Goal: Task Accomplishment & Management: Manage account settings

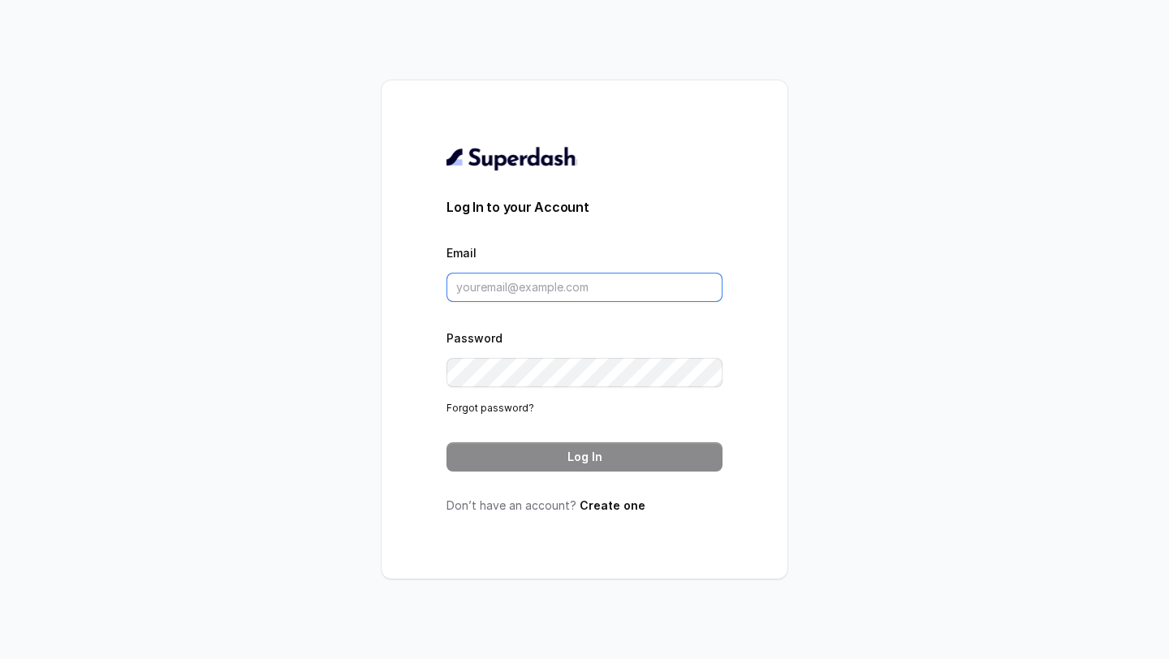
type input "[PERSON_NAME][EMAIL_ADDRESS][DOMAIN_NAME]"
click at [490, 291] on input "[PERSON_NAME][EMAIL_ADDRESS][DOMAIN_NAME]" at bounding box center [585, 287] width 276 height 29
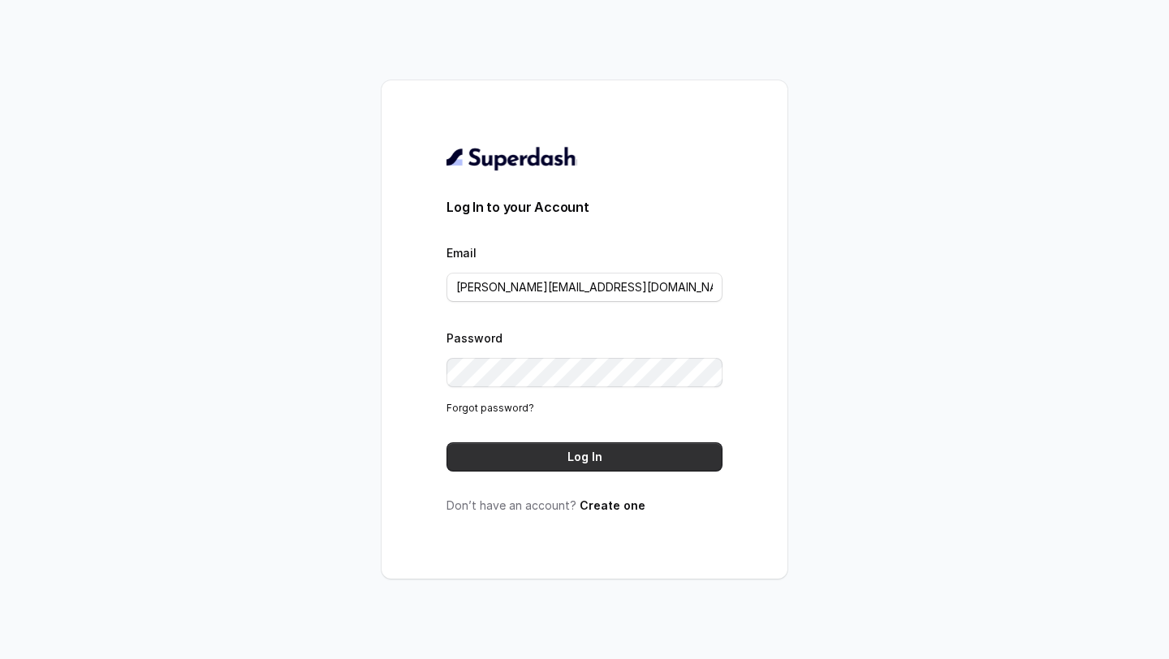
click at [521, 460] on button "Log In" at bounding box center [585, 457] width 276 height 29
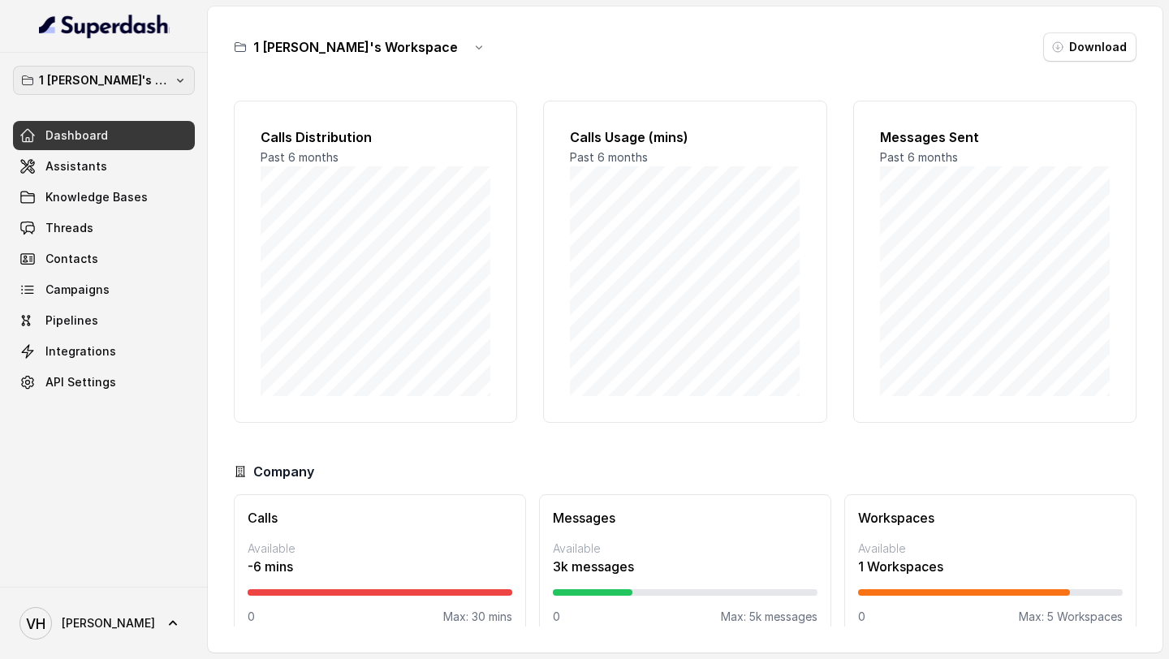
click at [108, 87] on p "1 [PERSON_NAME]'s Workspace" at bounding box center [104, 80] width 130 height 19
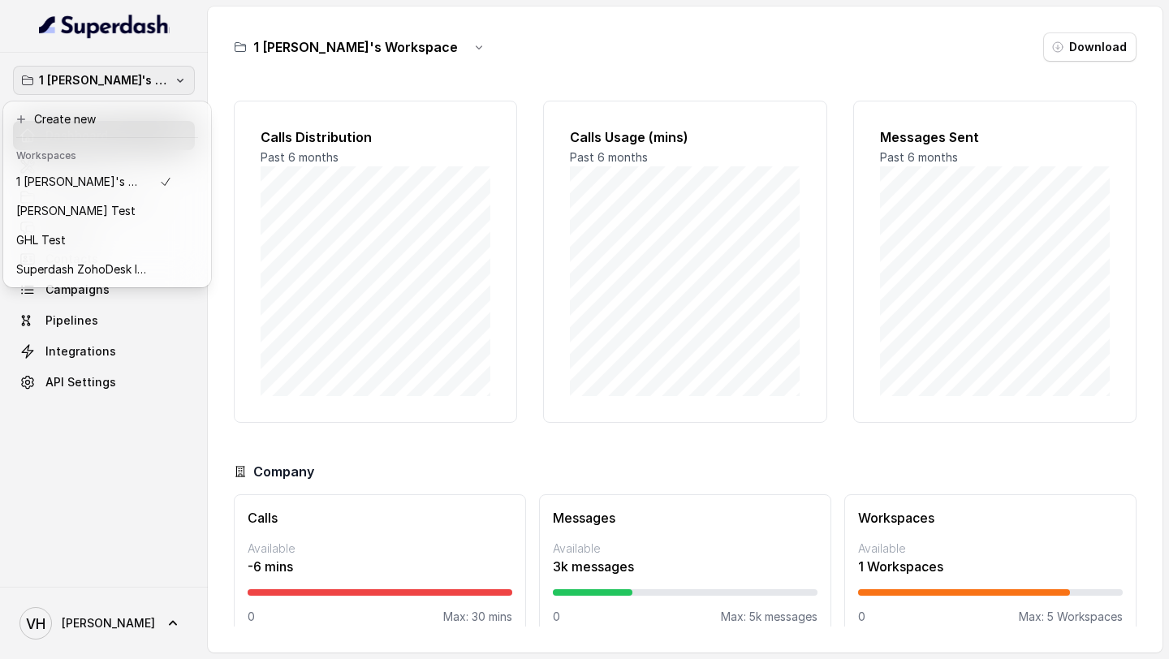
click at [392, 280] on div "1 Vivek's Workspace Dashboard Assistants Knowledge Bases Threads Contacts Campa…" at bounding box center [584, 329] width 1169 height 659
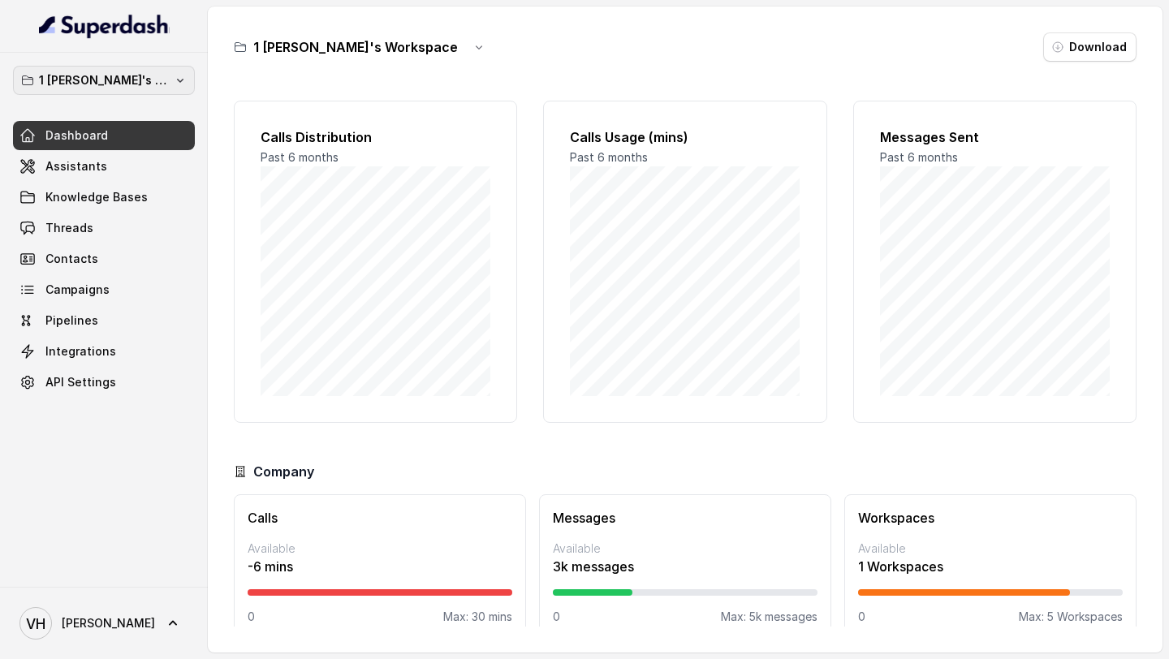
click at [108, 85] on p "1 Vivek's Workspace" at bounding box center [104, 80] width 130 height 19
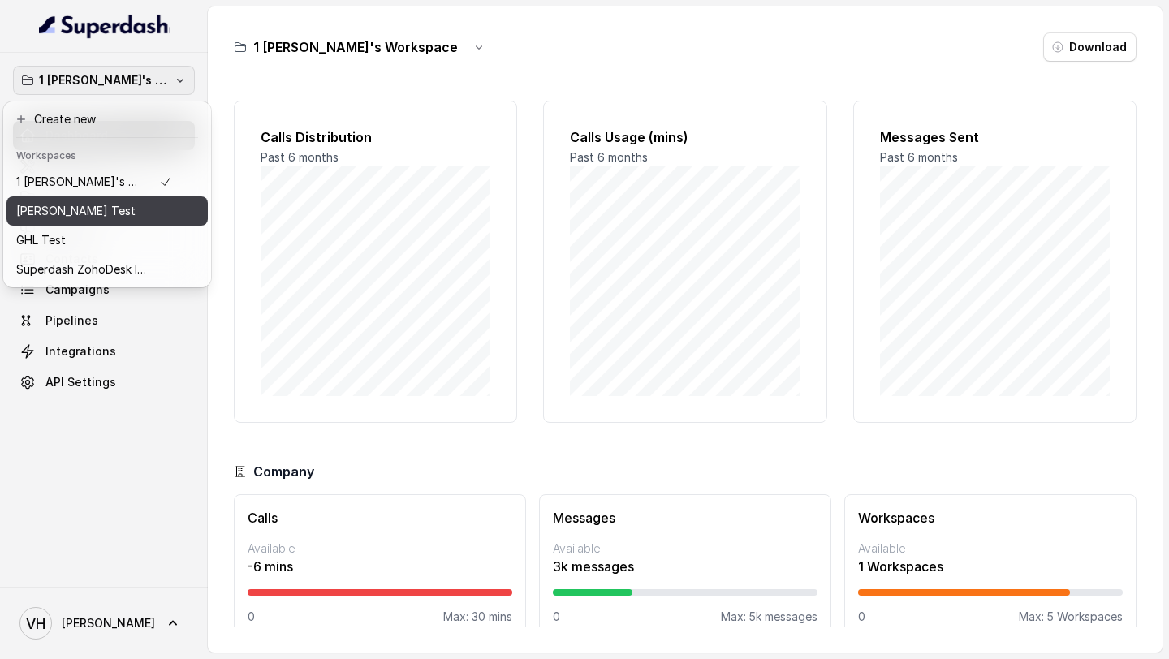
click at [89, 219] on div "Abhinav Test" at bounding box center [94, 210] width 156 height 19
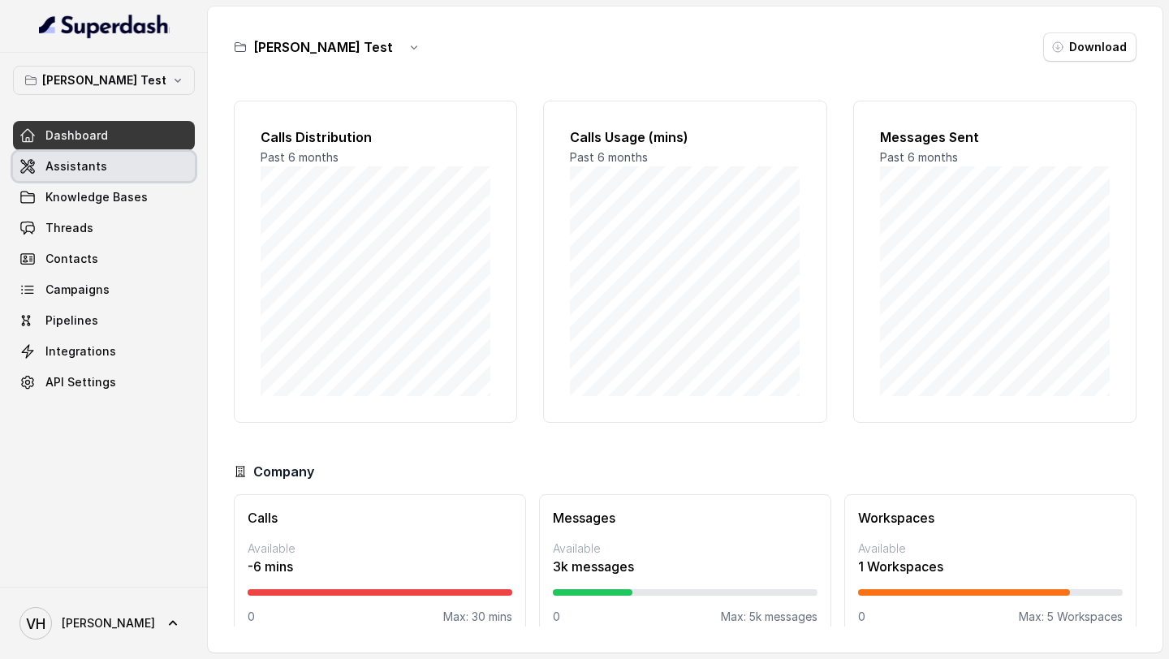
click at [104, 167] on link "Assistants" at bounding box center [104, 166] width 182 height 29
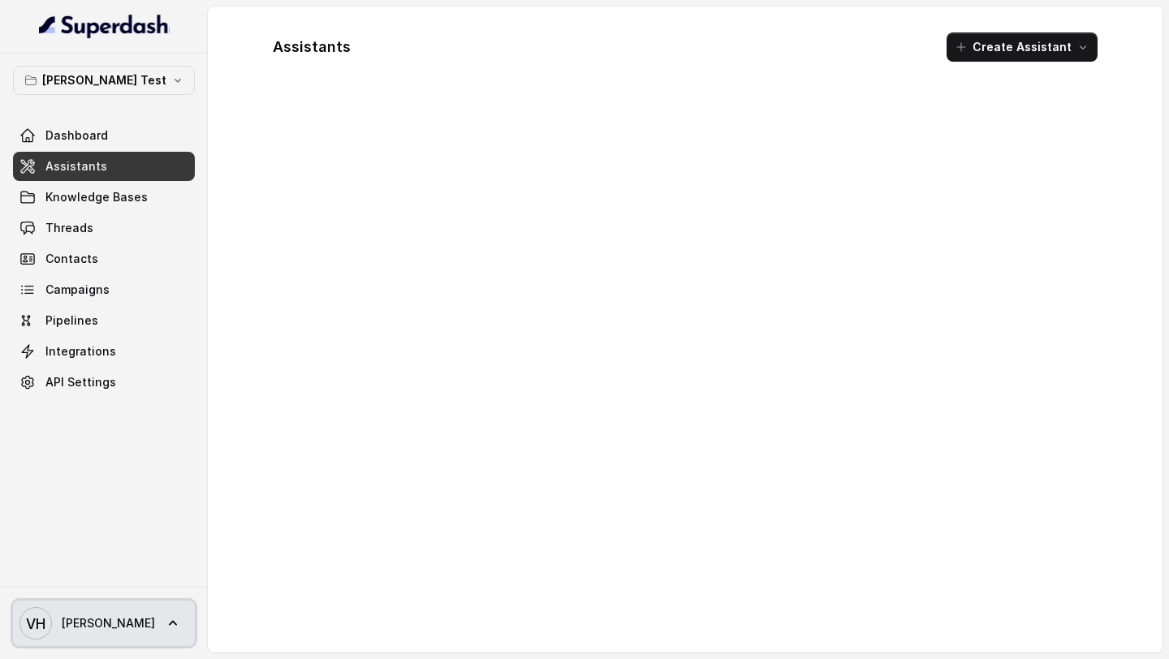
click at [165, 619] on icon at bounding box center [173, 624] width 16 height 16
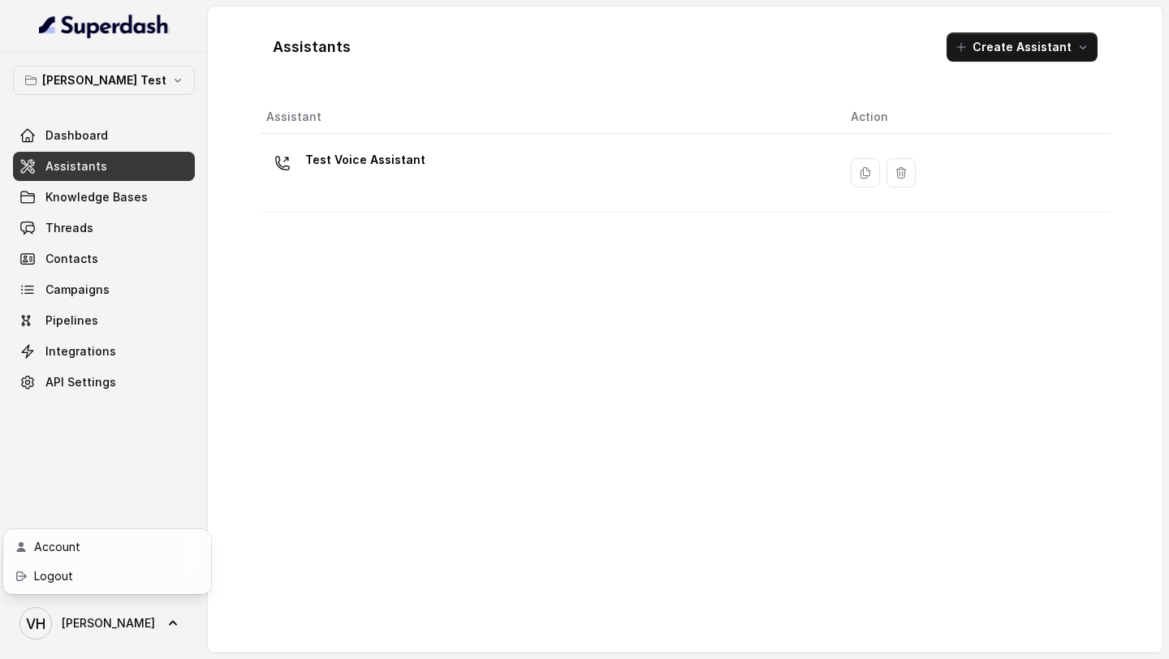
click at [178, 508] on nav "Abhinav Test Dashboard Assistants Knowledge Bases Threads Contacts Campaigns Pi…" at bounding box center [104, 329] width 208 height 659
click at [77, 629] on span "Vivek" at bounding box center [108, 624] width 93 height 16
click at [125, 400] on nav "Abhinav Test Dashboard Assistants Knowledge Bases Threads Contacts Campaigns Pi…" at bounding box center [104, 329] width 208 height 659
click at [105, 344] on span "Integrations" at bounding box center [80, 351] width 71 height 16
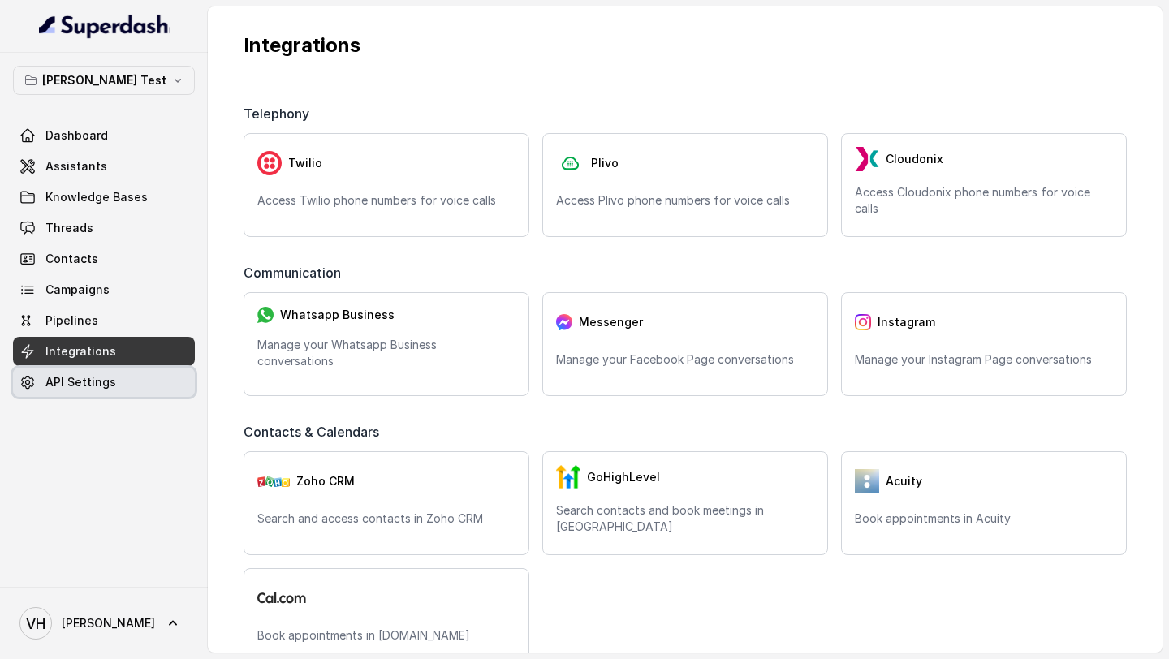
click at [148, 384] on link "API Settings" at bounding box center [104, 382] width 182 height 29
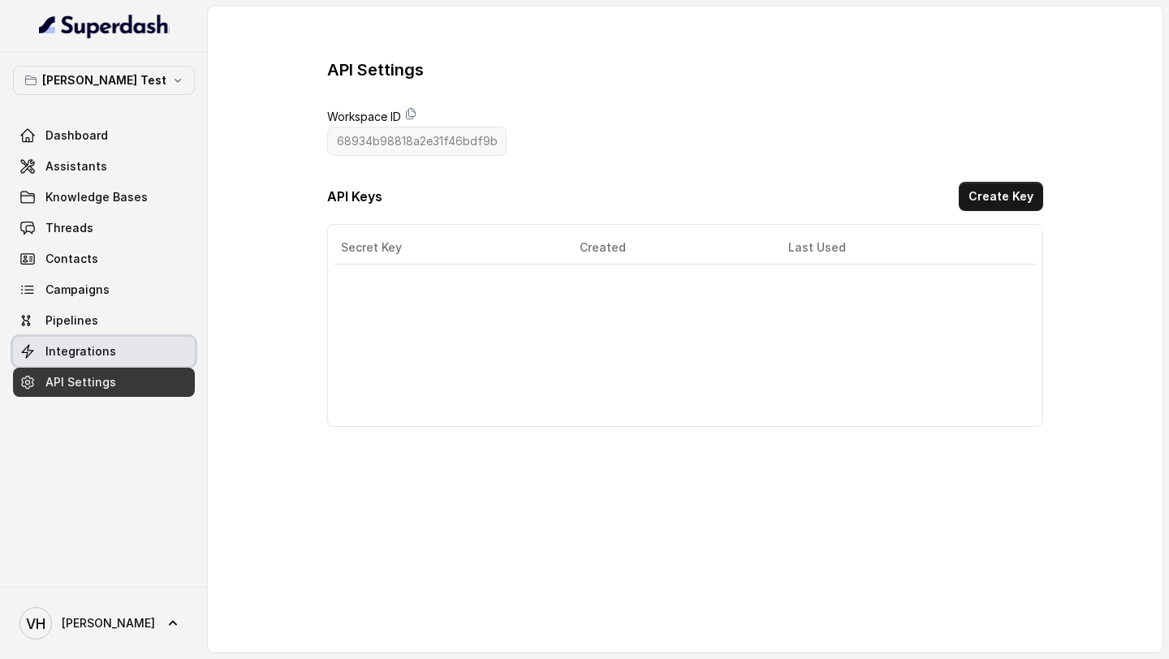
click at [93, 355] on span "Integrations" at bounding box center [80, 351] width 71 height 16
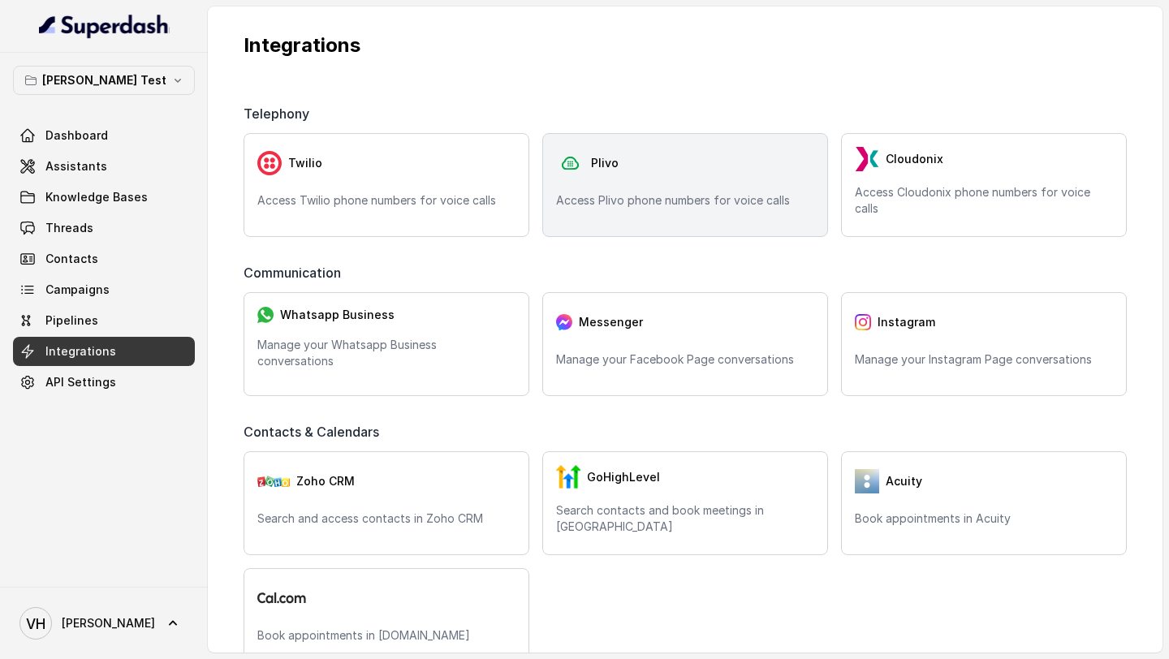
click at [694, 191] on div "Plivo Access Plivo phone numbers for voice calls" at bounding box center [685, 185] width 286 height 104
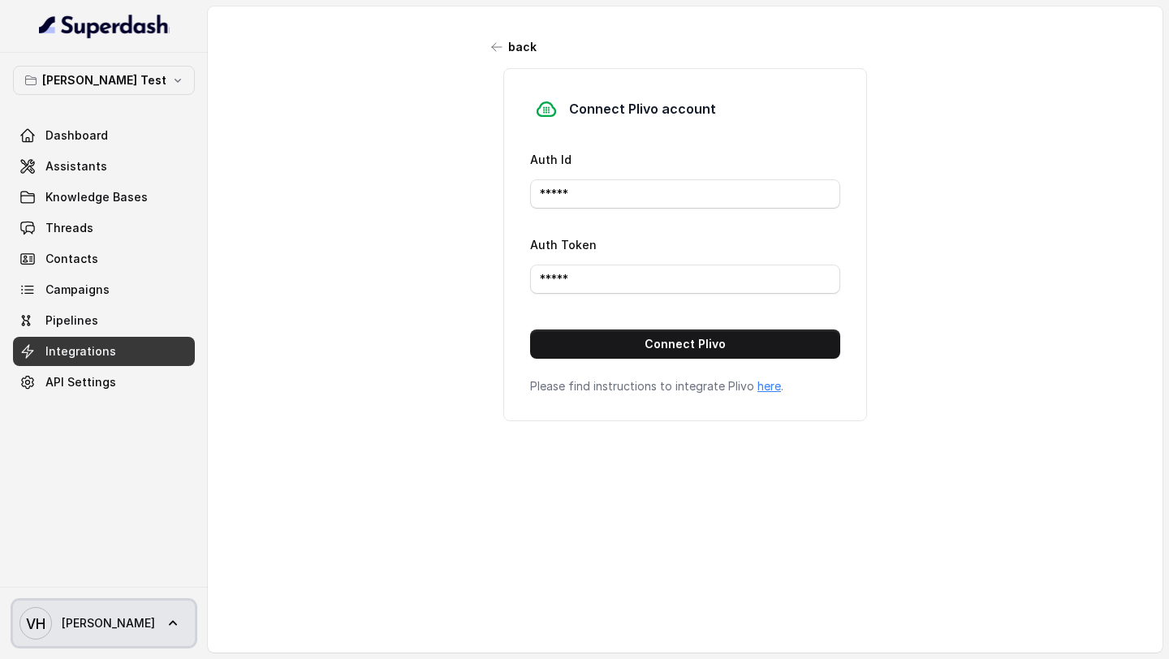
click at [95, 626] on link "VH Vivek" at bounding box center [104, 623] width 182 height 45
click at [125, 596] on div "VH Vivek" at bounding box center [104, 623] width 208 height 72
click at [97, 637] on link "VH Vivek" at bounding box center [104, 623] width 182 height 45
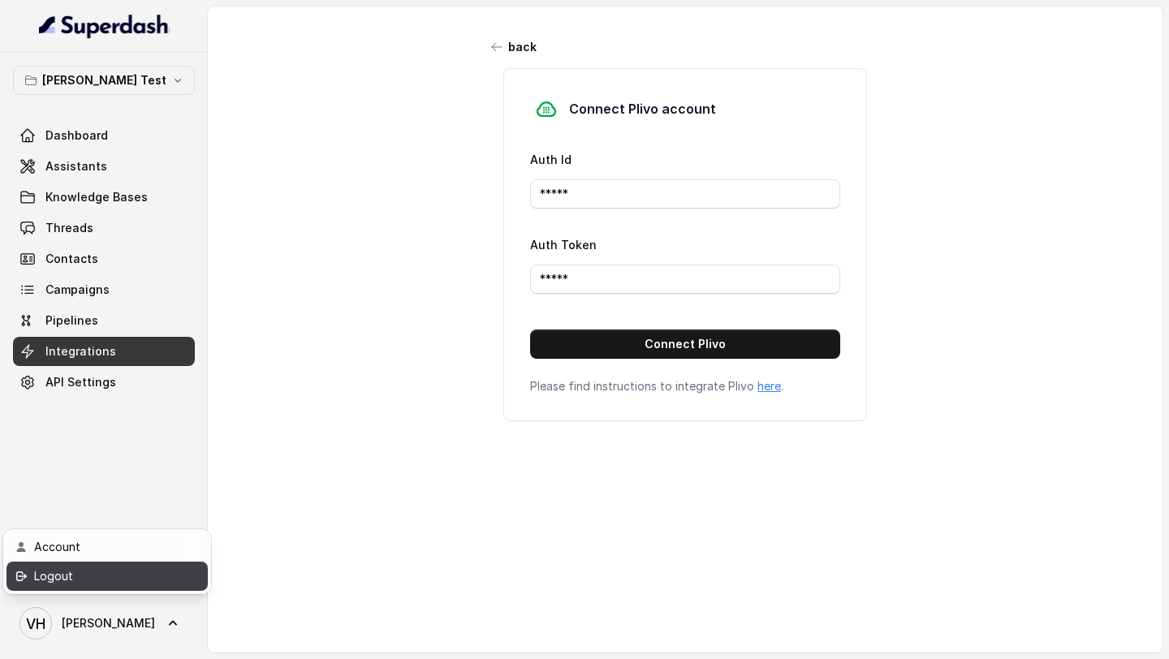
click at [119, 584] on div "Logout" at bounding box center [103, 576] width 138 height 19
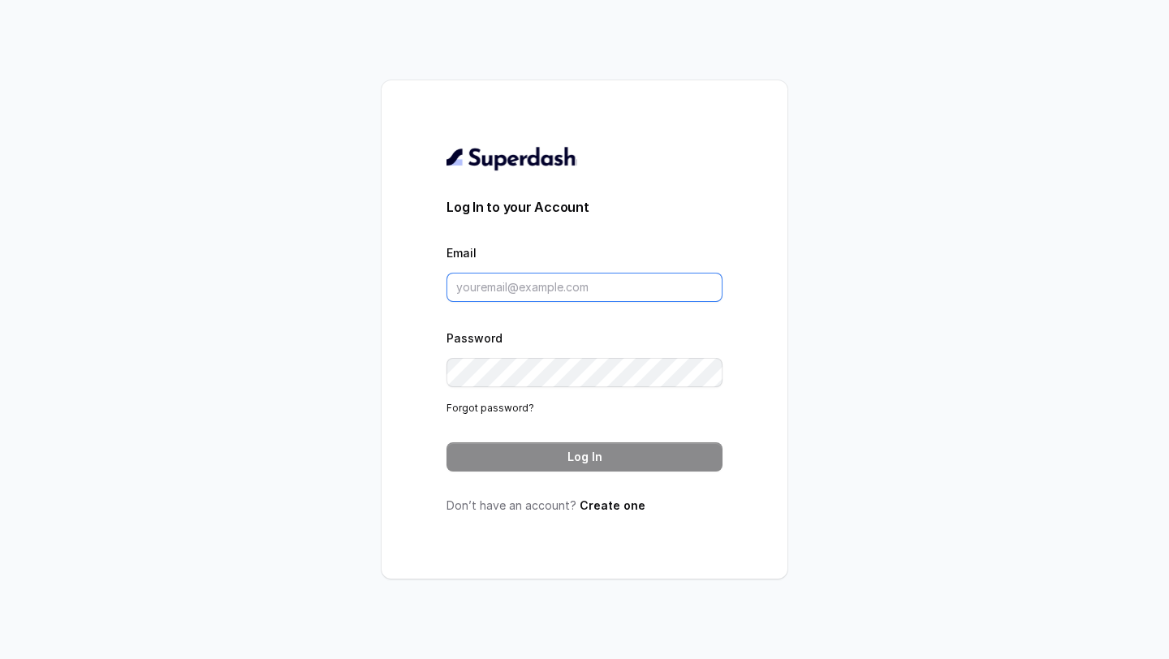
type input "[PERSON_NAME][EMAIL_ADDRESS][DOMAIN_NAME]"
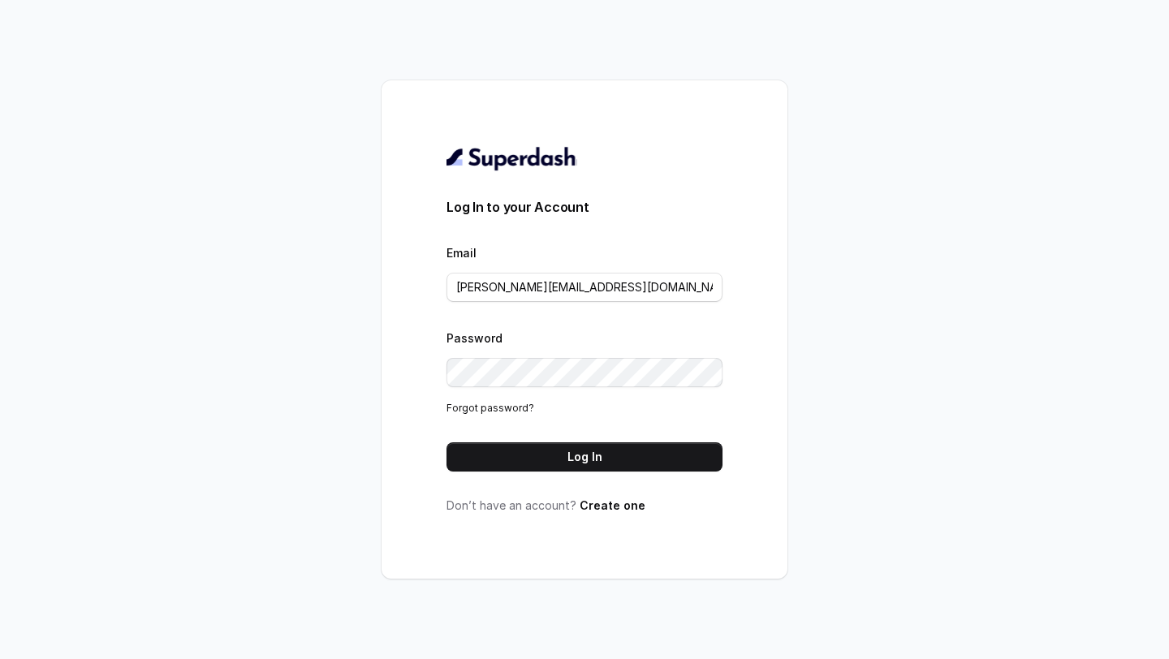
click at [836, 82] on div "Log In to your Account Email vivek@trysuperdash.com Password Forgot password? L…" at bounding box center [584, 329] width 1169 height 659
